Goal: Browse casually

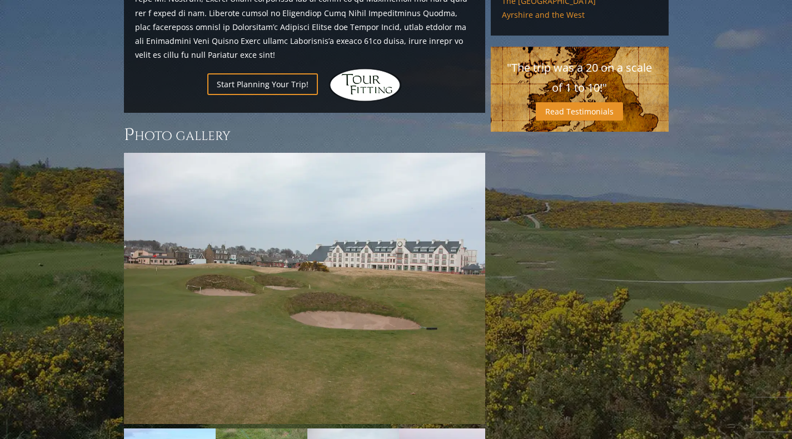
scroll to position [966, 0]
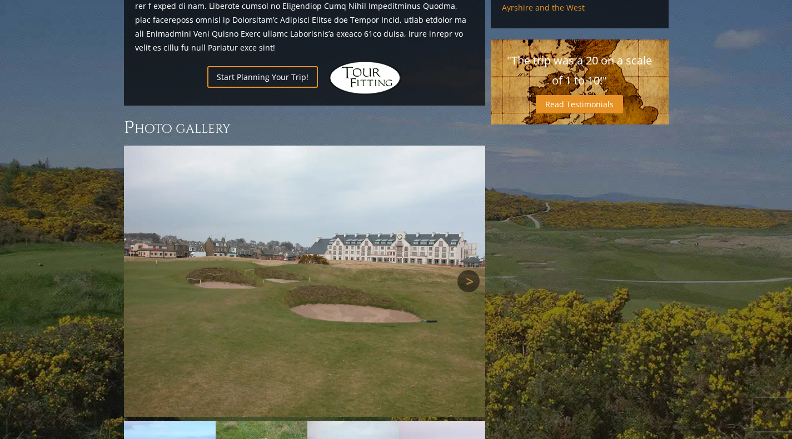
click at [462, 270] on link "Next" at bounding box center [468, 281] width 22 height 22
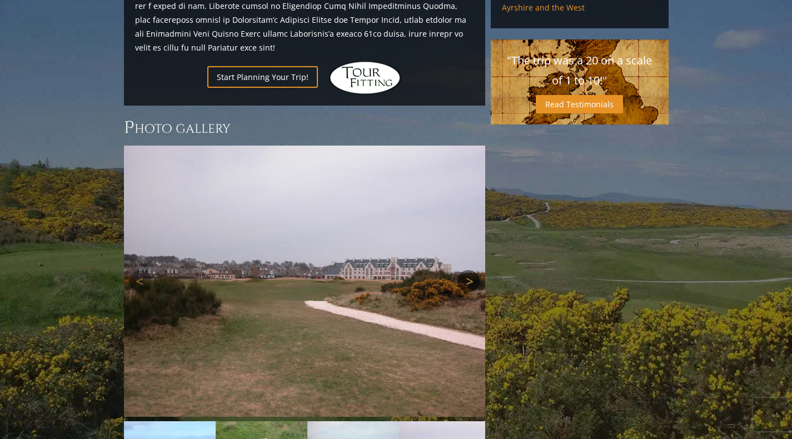
click at [462, 270] on link "Next" at bounding box center [468, 281] width 22 height 22
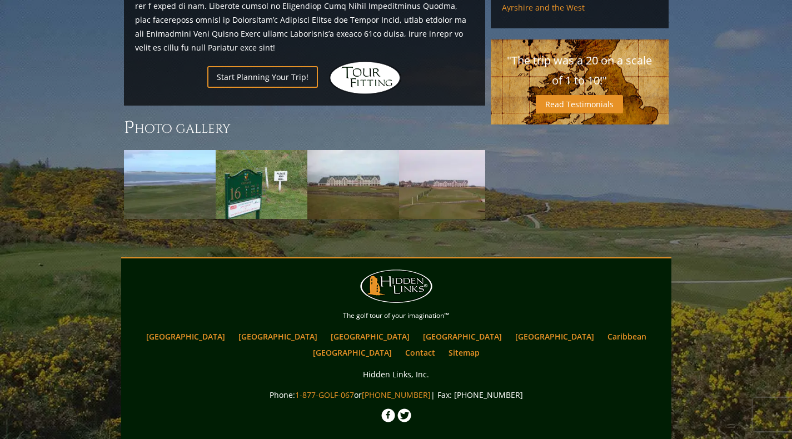
scroll to position [978, 0]
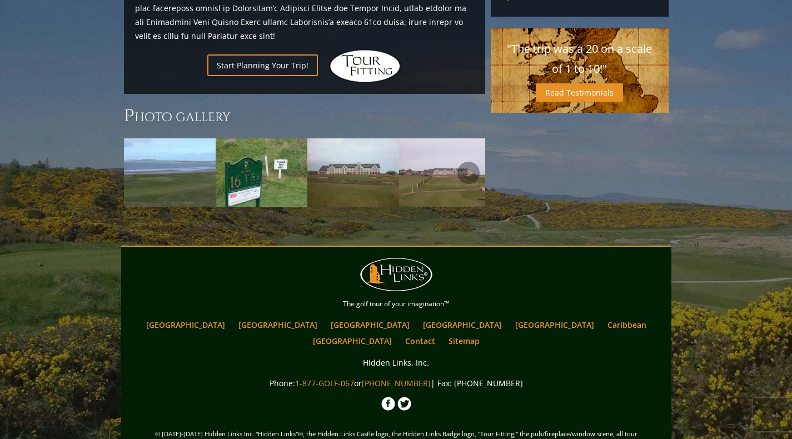
click at [367, 150] on img at bounding box center [353, 172] width 92 height 69
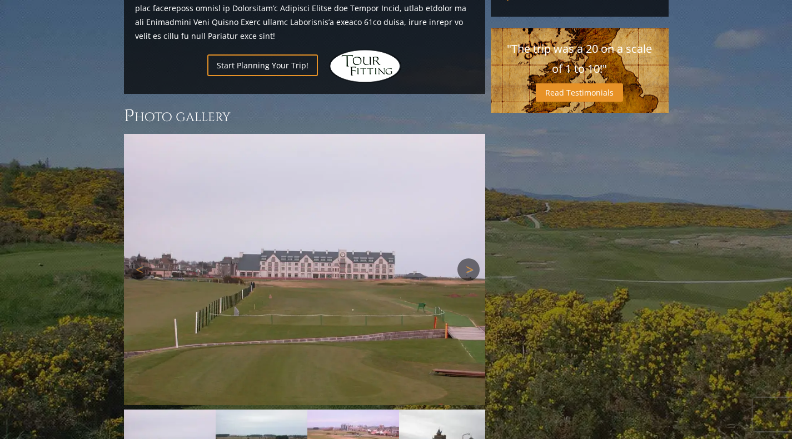
click at [470, 258] on link "Next" at bounding box center [468, 269] width 22 height 22
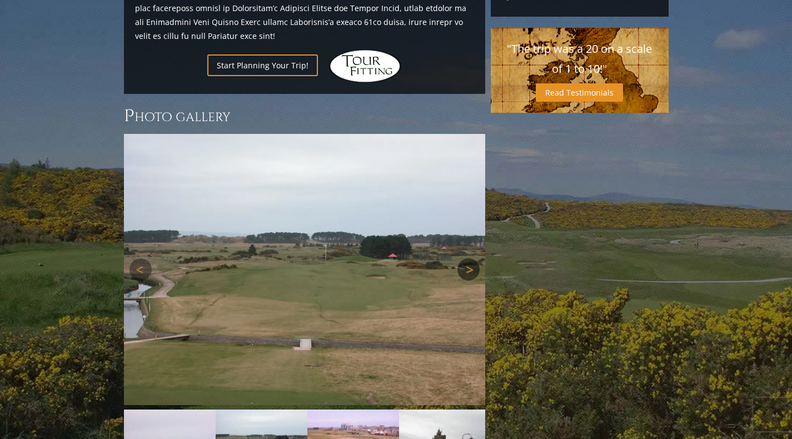
click at [470, 258] on link "Next" at bounding box center [468, 269] width 22 height 22
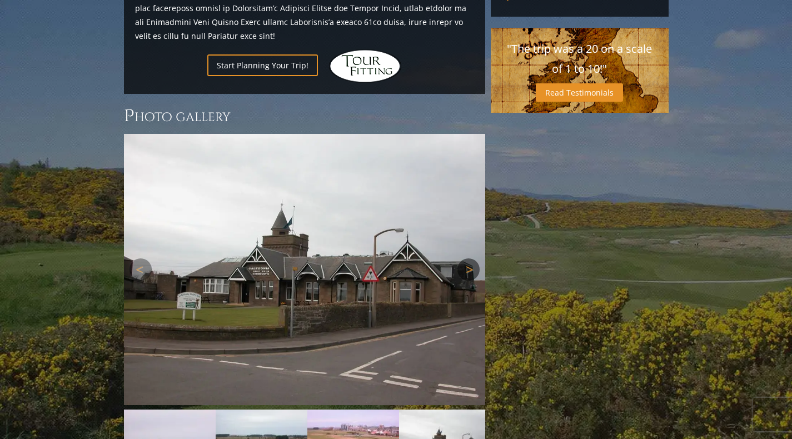
click at [470, 258] on link "Next" at bounding box center [468, 269] width 22 height 22
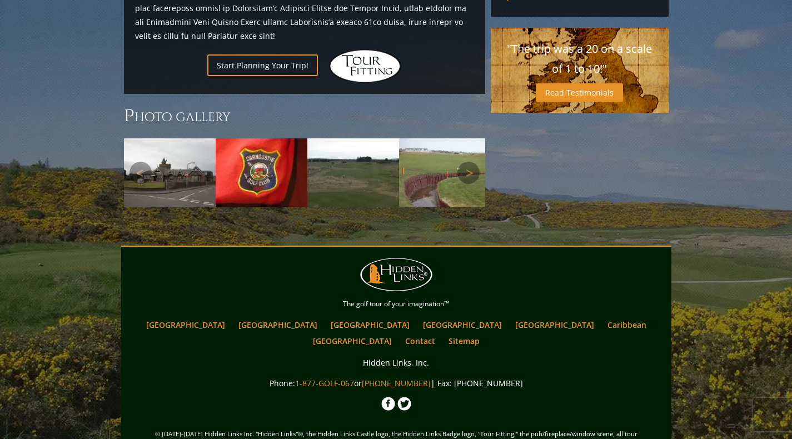
click at [338, 147] on img at bounding box center [353, 172] width 92 height 69
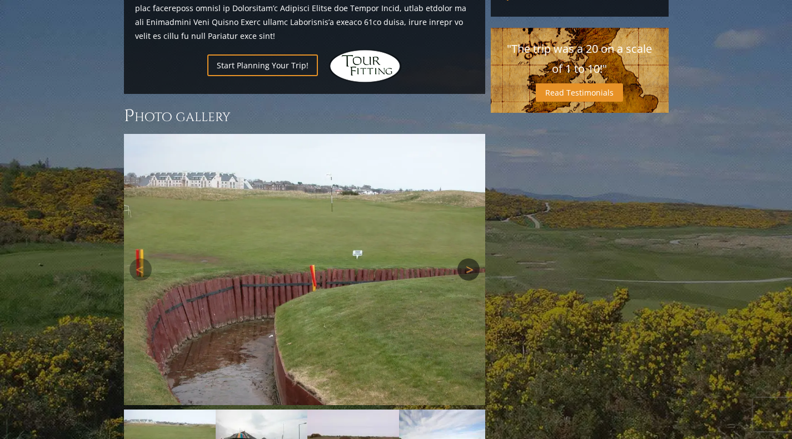
click at [467, 258] on link "Next" at bounding box center [468, 269] width 22 height 22
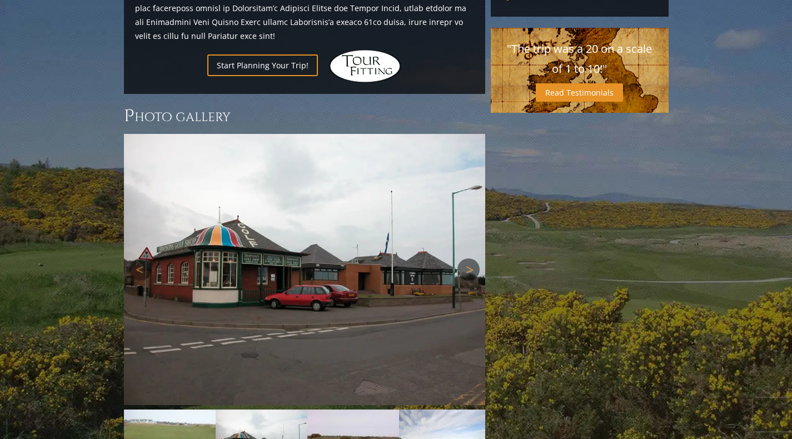
click at [467, 258] on link "Next" at bounding box center [468, 269] width 22 height 22
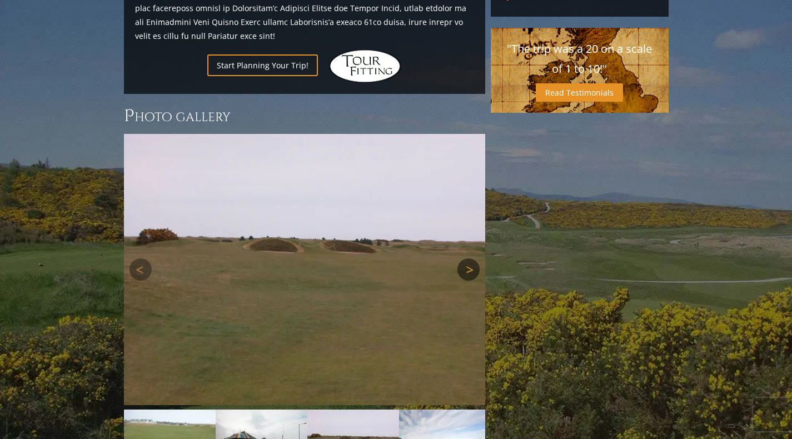
click at [467, 258] on link "Next" at bounding box center [468, 269] width 22 height 22
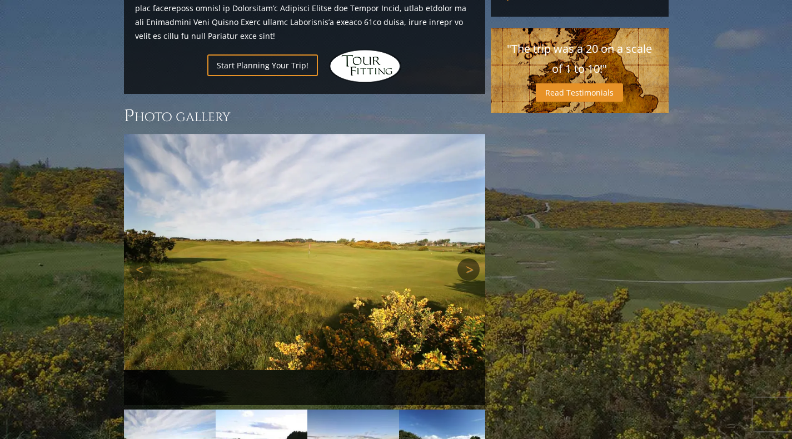
click at [467, 258] on link "Next" at bounding box center [468, 269] width 22 height 22
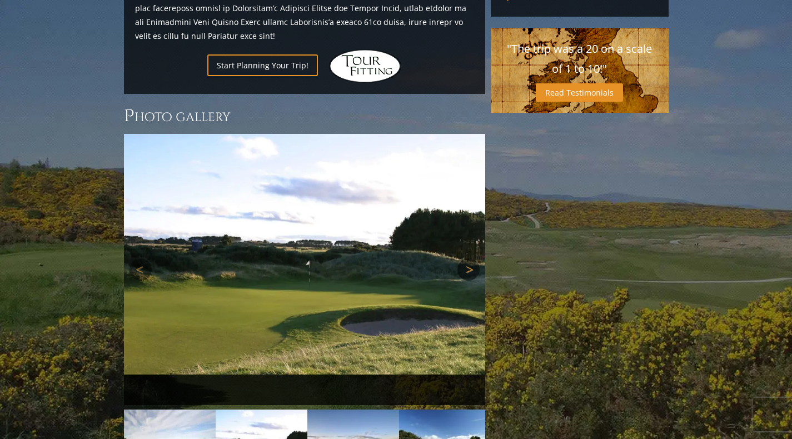
click at [467, 258] on link "Next" at bounding box center [468, 269] width 22 height 22
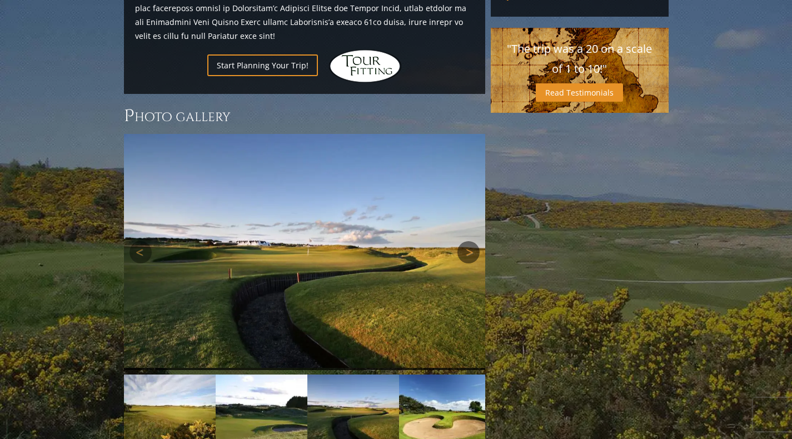
click at [469, 241] on link "Next" at bounding box center [468, 252] width 22 height 22
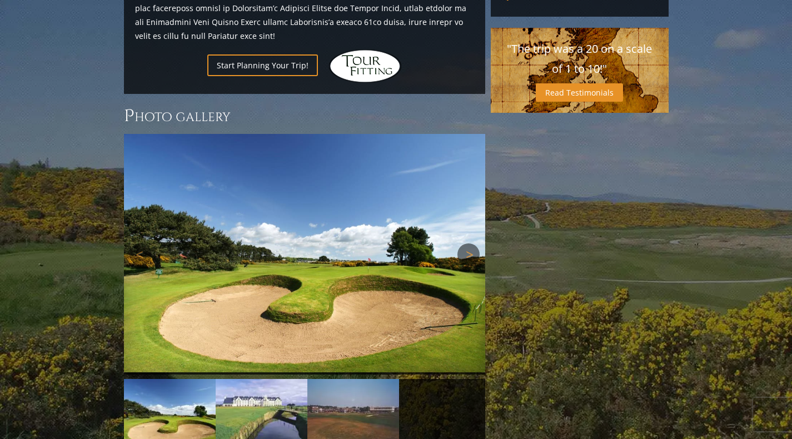
click at [469, 243] on link "Next" at bounding box center [468, 254] width 22 height 22
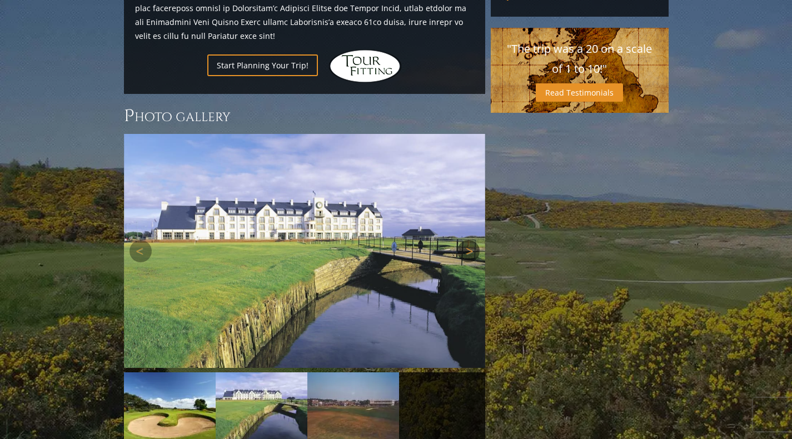
click at [469, 240] on link "Next" at bounding box center [468, 251] width 22 height 22
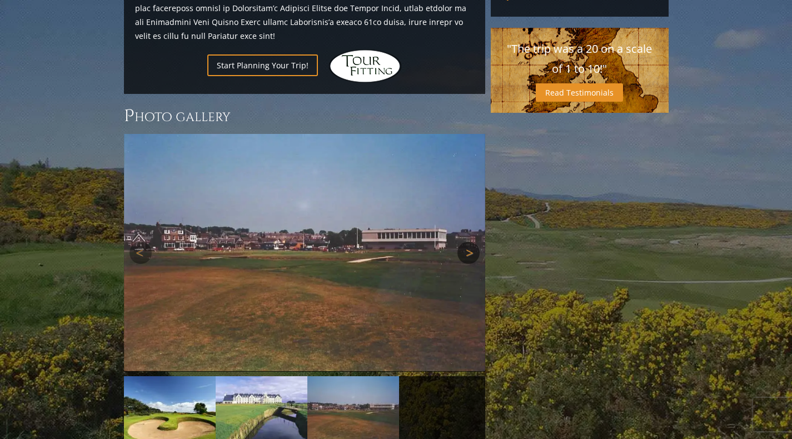
click at [469, 242] on link "Next" at bounding box center [468, 253] width 22 height 22
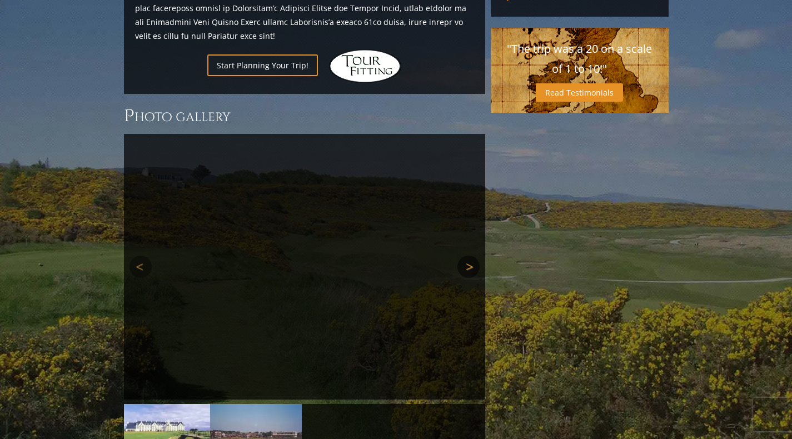
click at [468, 256] on link "Next" at bounding box center [468, 267] width 22 height 22
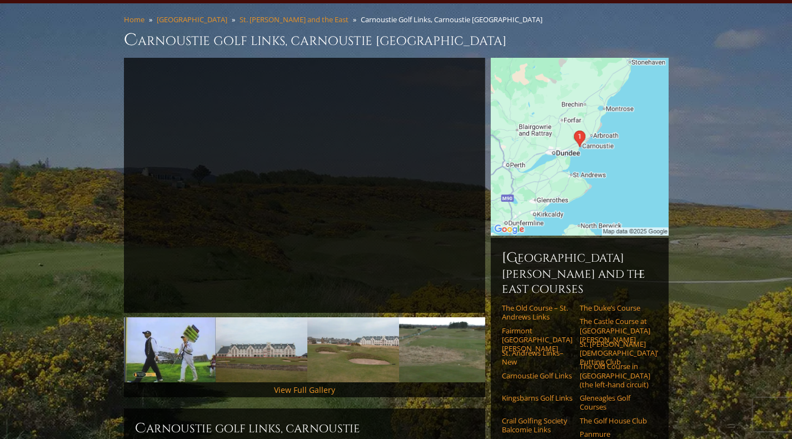
scroll to position [0, 0]
